Goal: Information Seeking & Learning: Learn about a topic

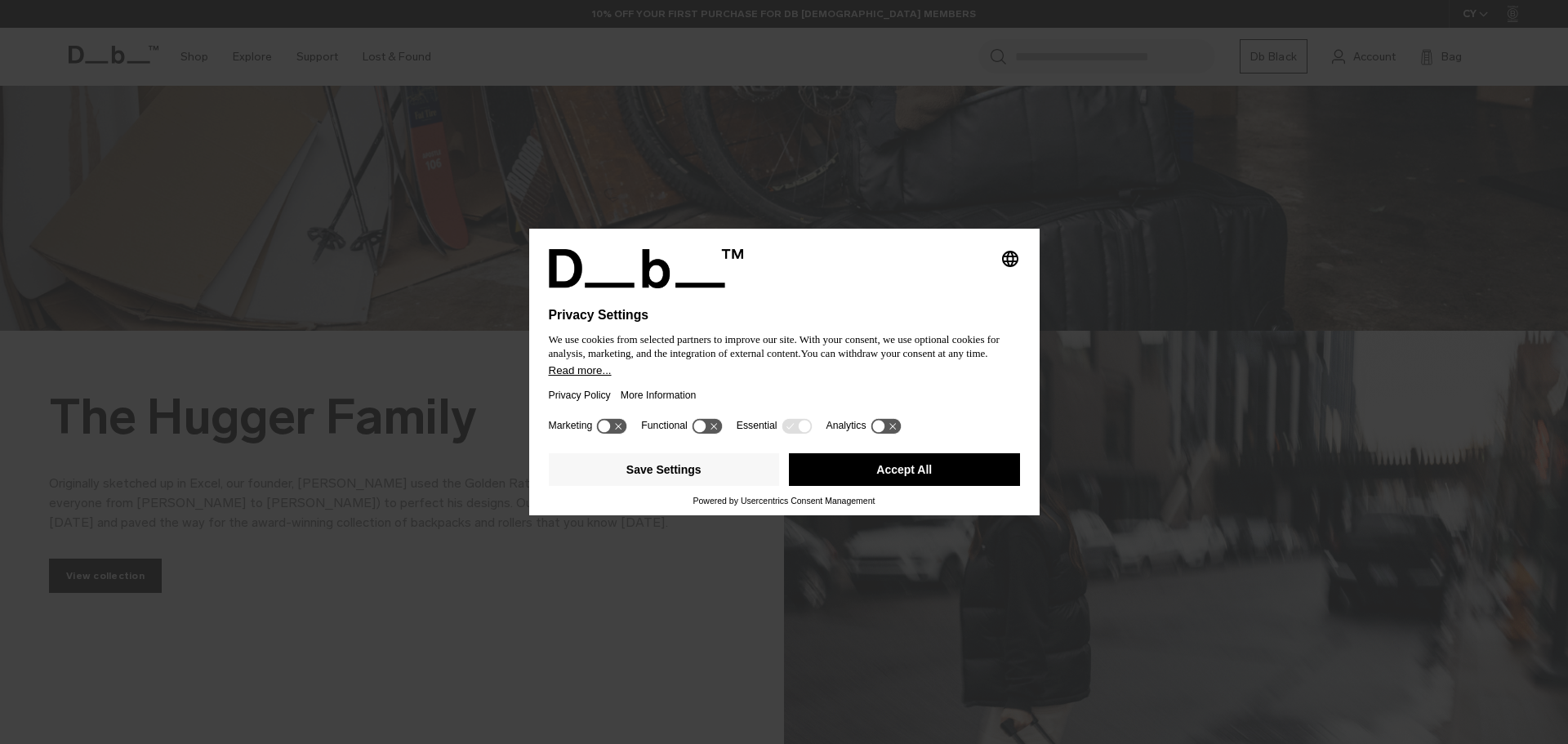
scroll to position [490, 0]
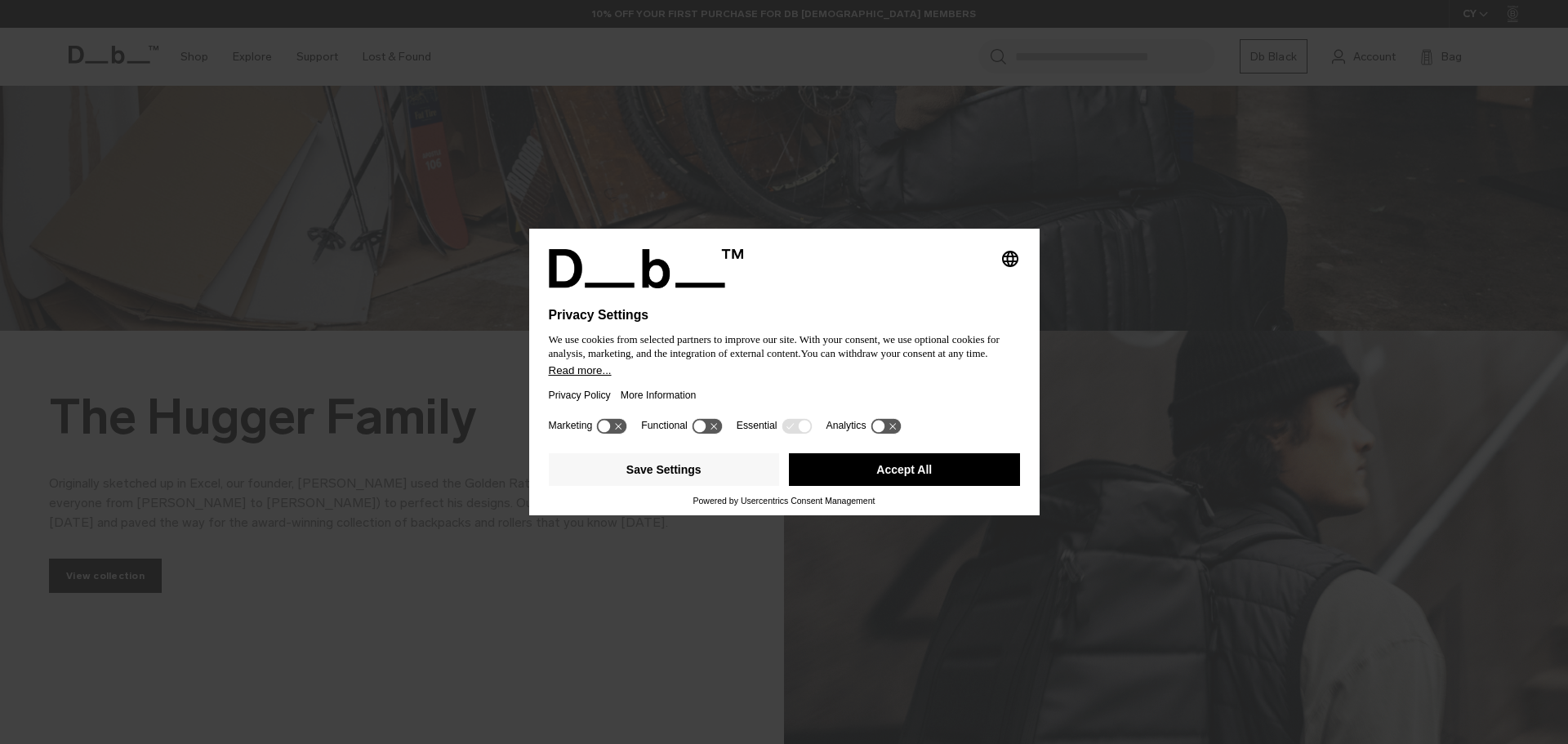
click at [926, 285] on div "Selecting an option will immediately change the language" at bounding box center [784, 269] width 471 height 39
click at [936, 471] on button "Accept All" at bounding box center [904, 469] width 231 height 33
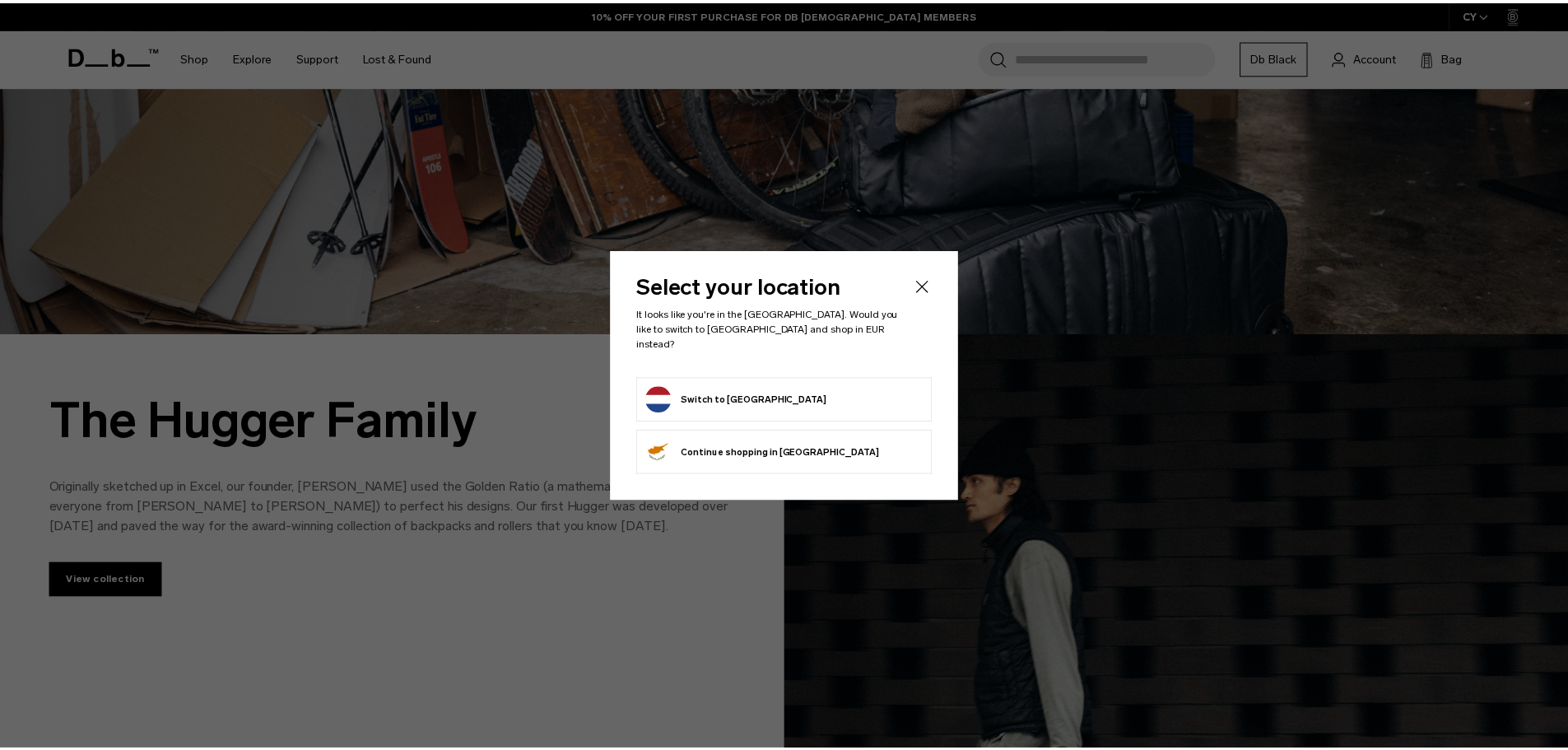
scroll to position [0, 0]
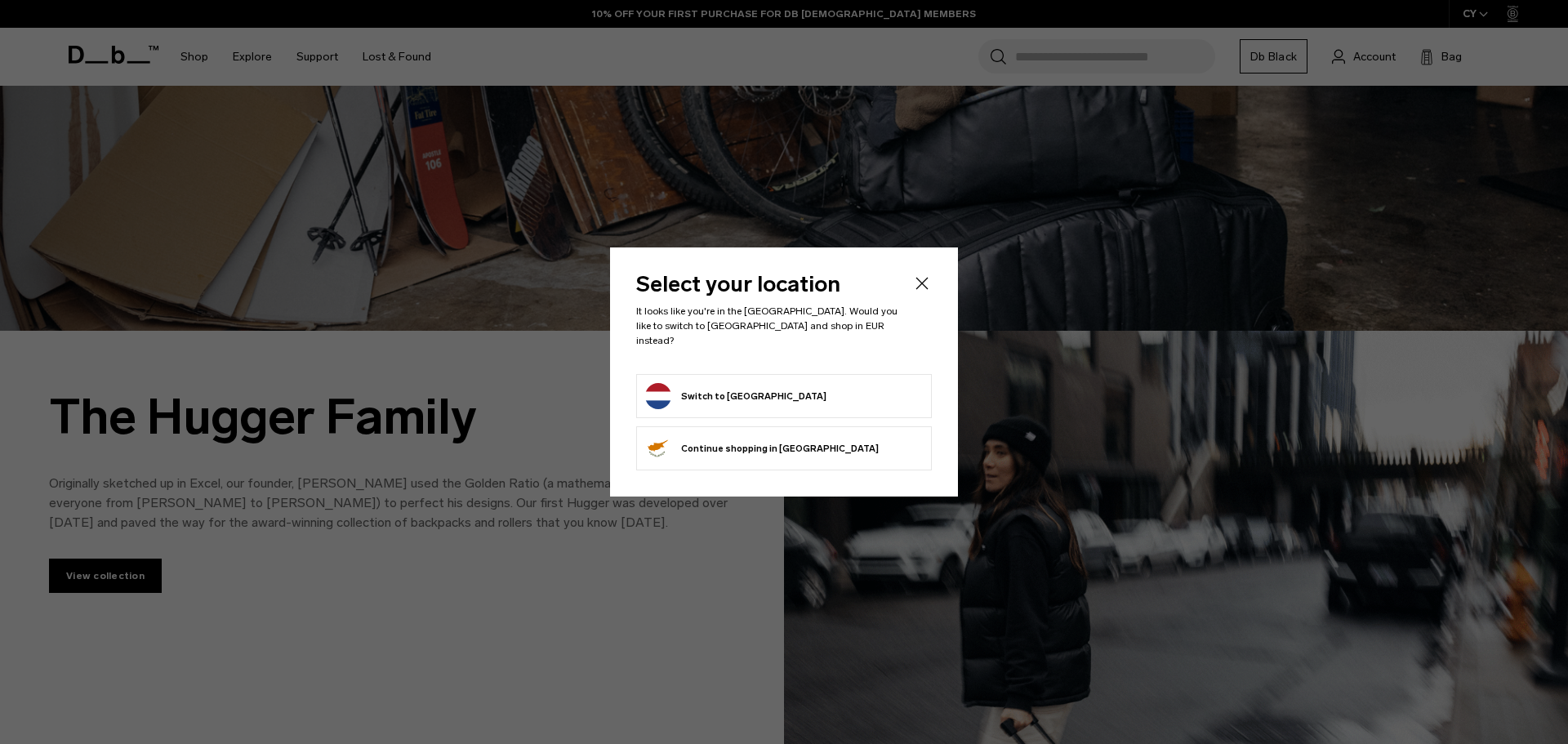
click at [922, 284] on icon "Close" at bounding box center [921, 283] width 20 height 20
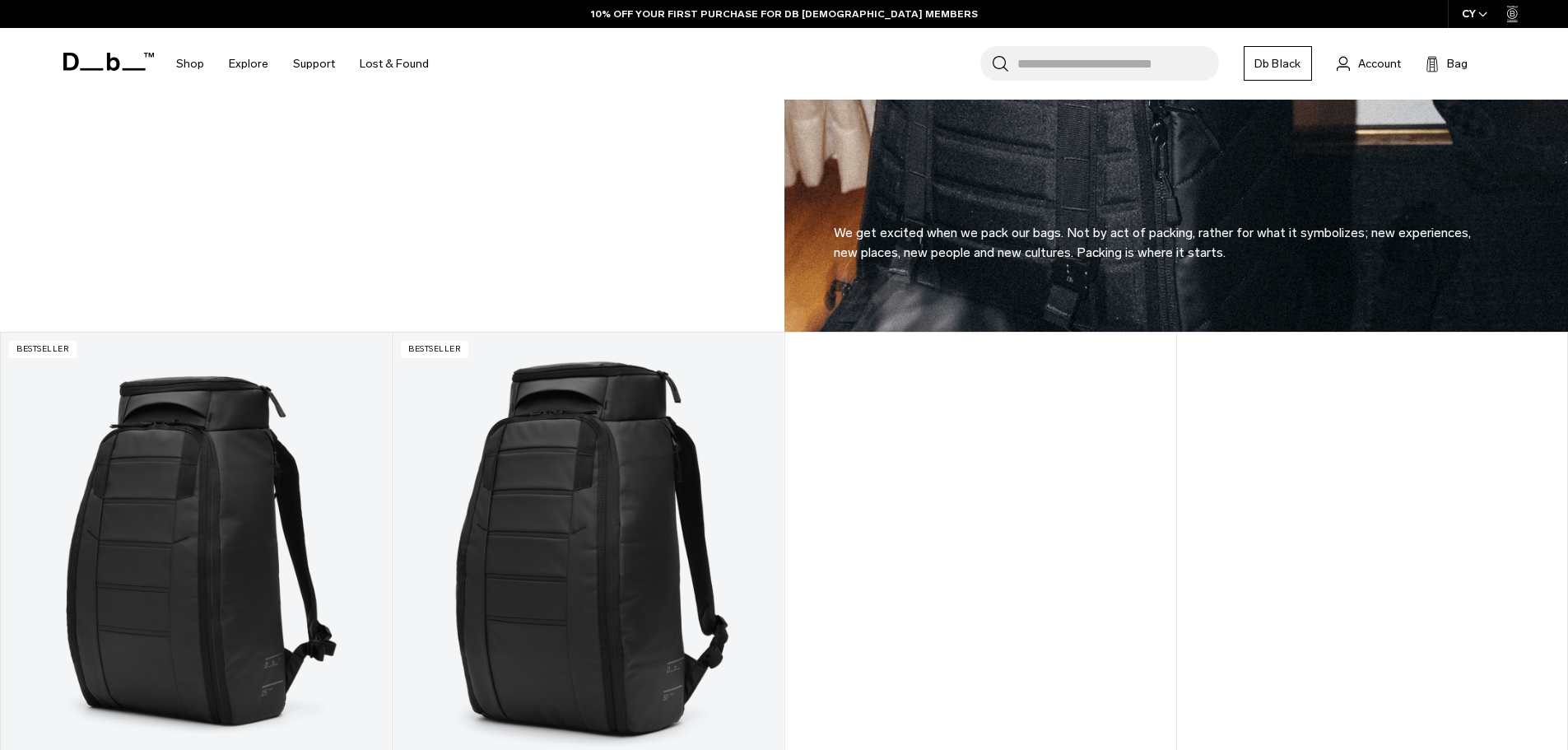
scroll to position [1399, 0]
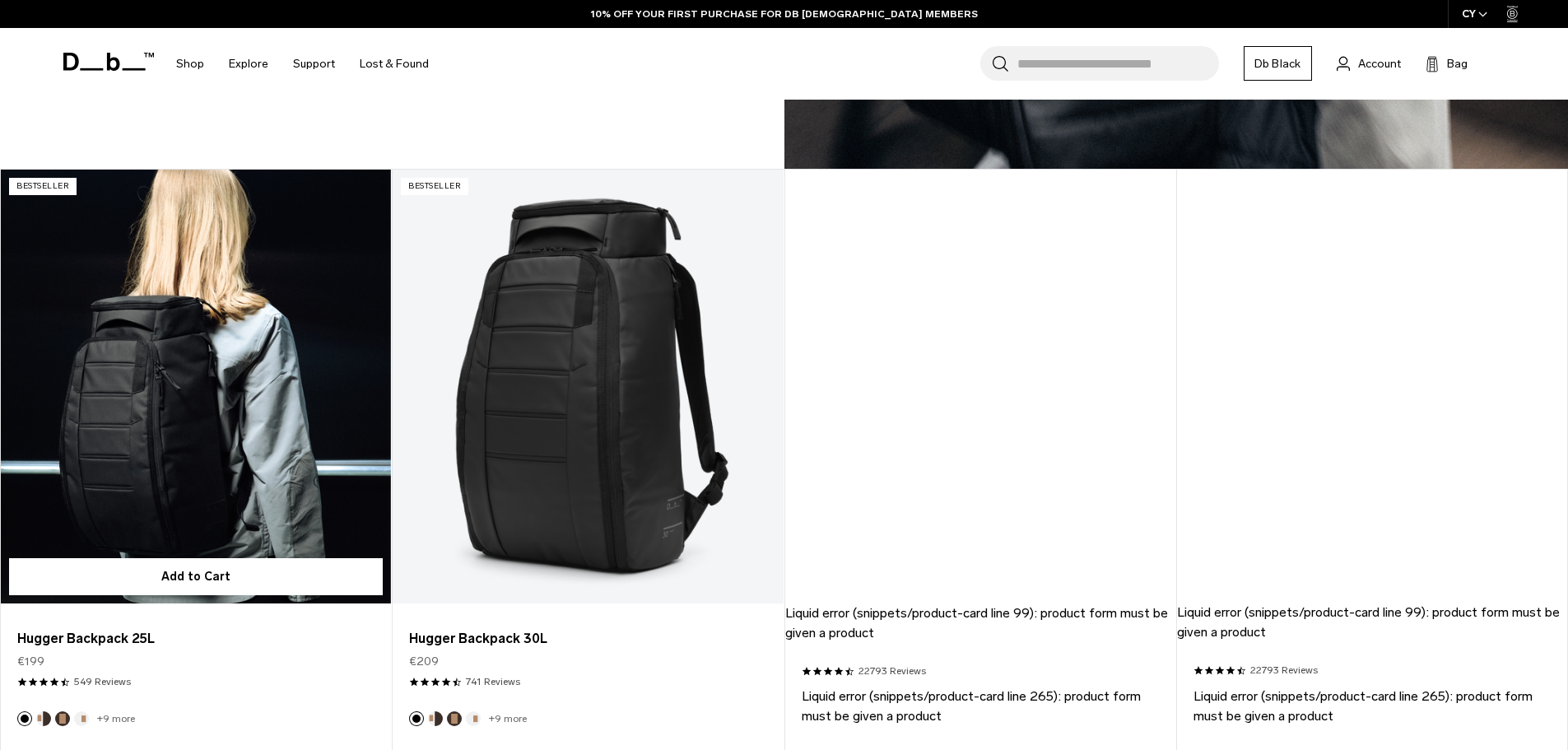
click at [267, 384] on link "Hugger Backpack 25L" at bounding box center [195, 386] width 390 height 434
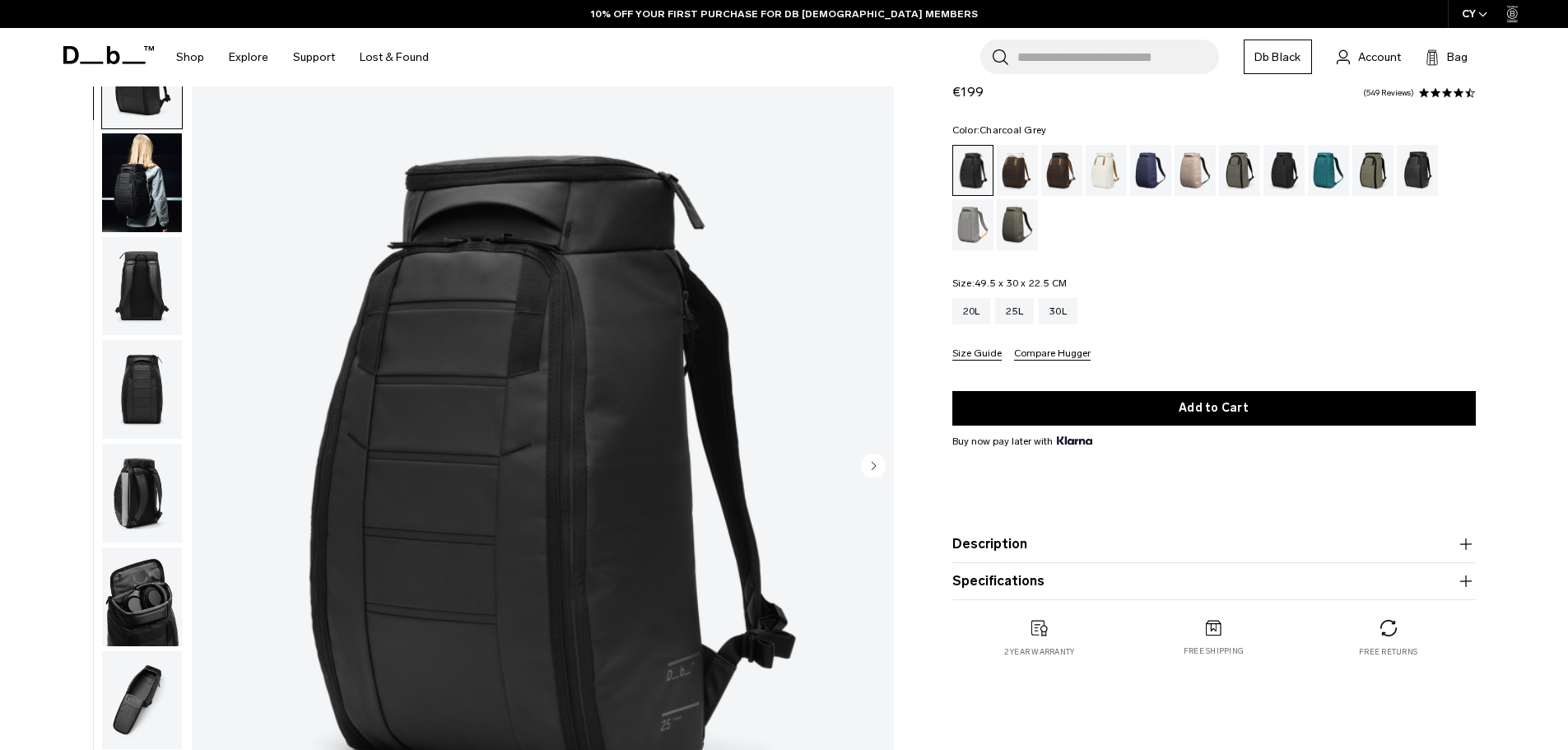
scroll to position [82, 0]
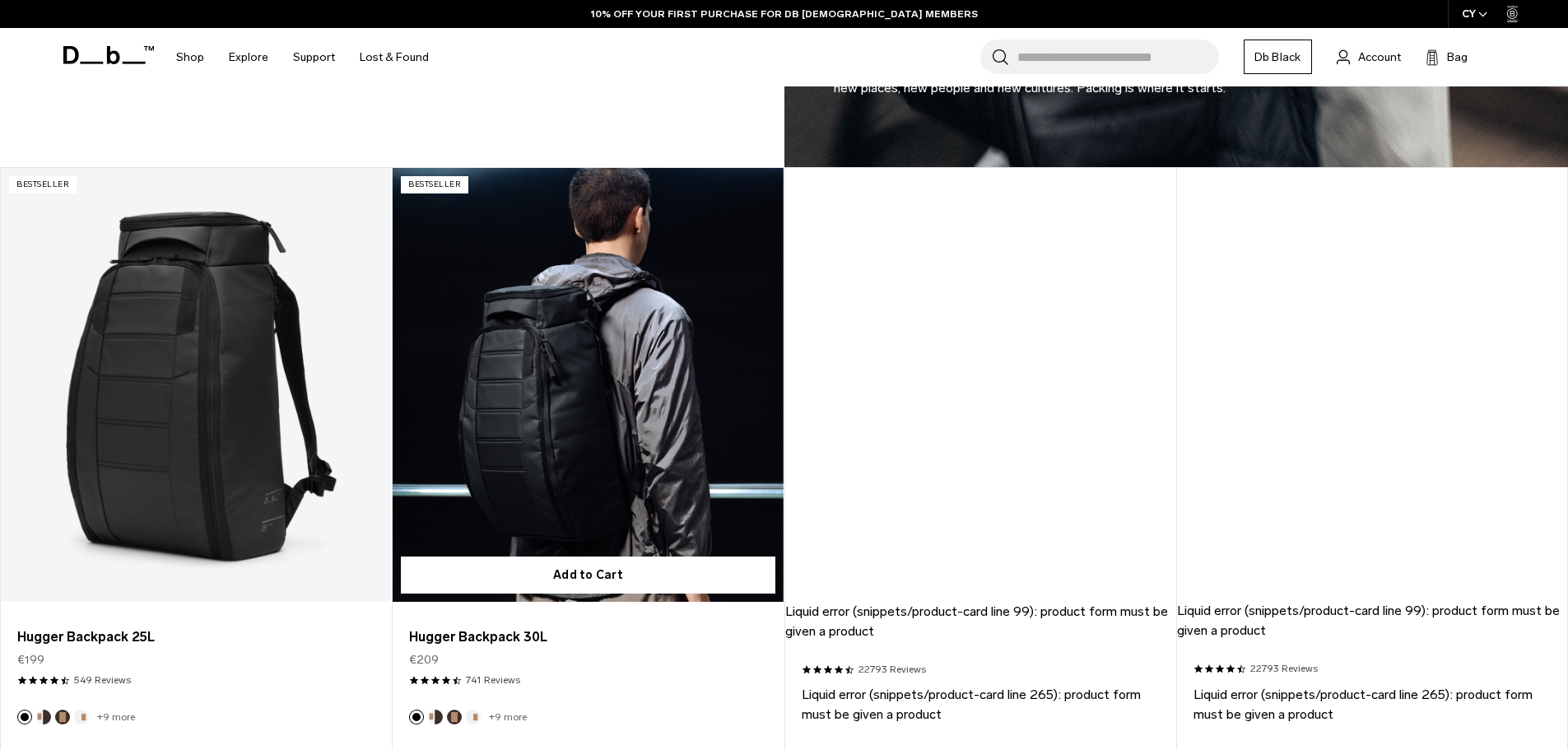
click at [667, 350] on link "Hugger Backpack 30L" at bounding box center [587, 385] width 390 height 434
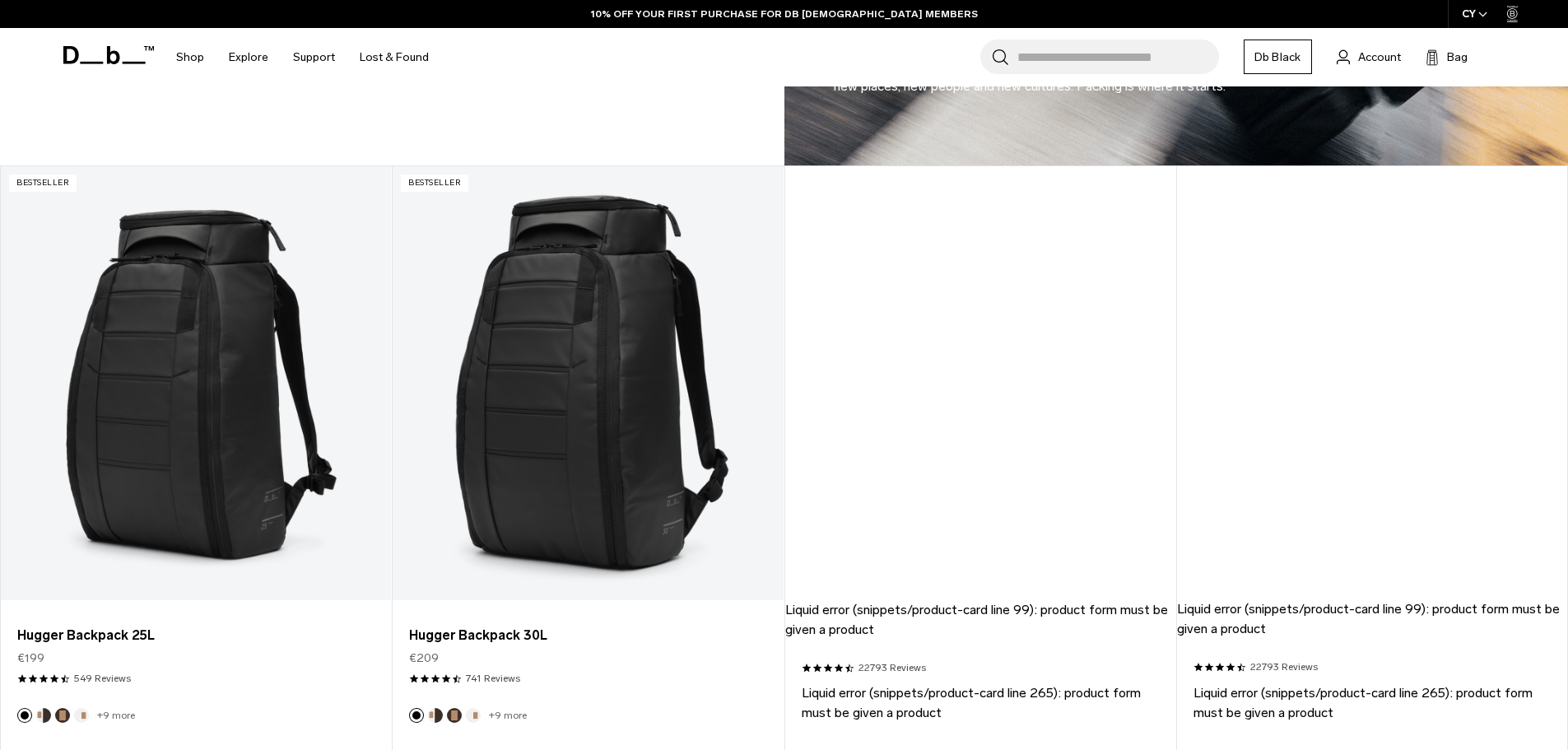
scroll to position [1401, 0]
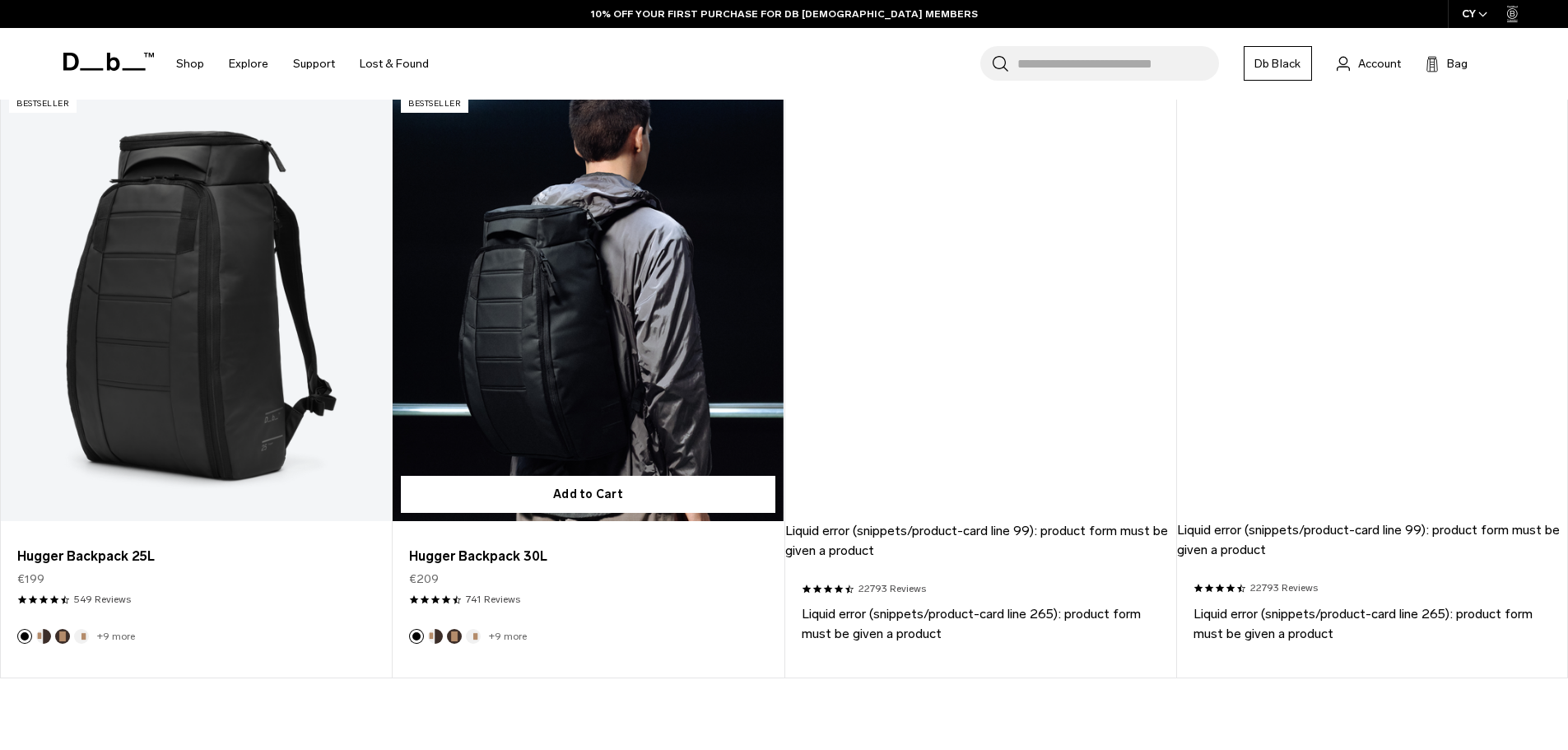
click at [518, 262] on link "Hugger Backpack 30L" at bounding box center [587, 304] width 390 height 434
